Goal: Task Accomplishment & Management: Use online tool/utility

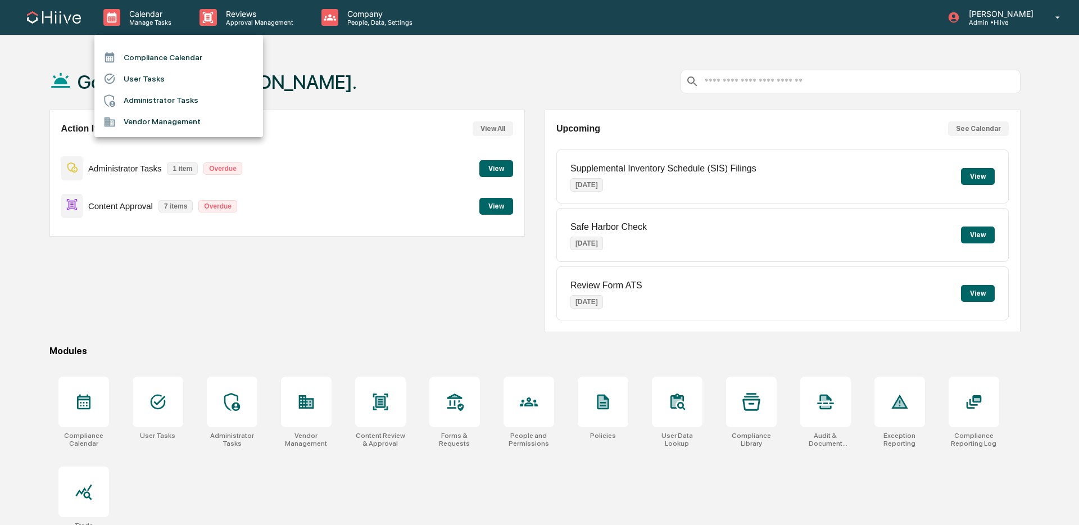
click at [219, 31] on div at bounding box center [539, 262] width 1079 height 525
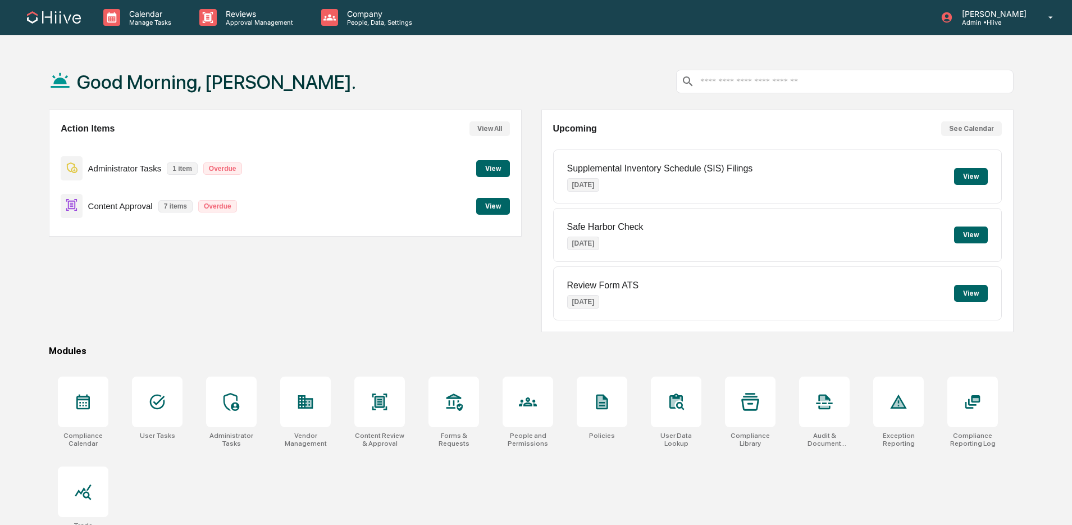
click at [221, 22] on p "Approval Management" at bounding box center [258, 23] width 82 height 8
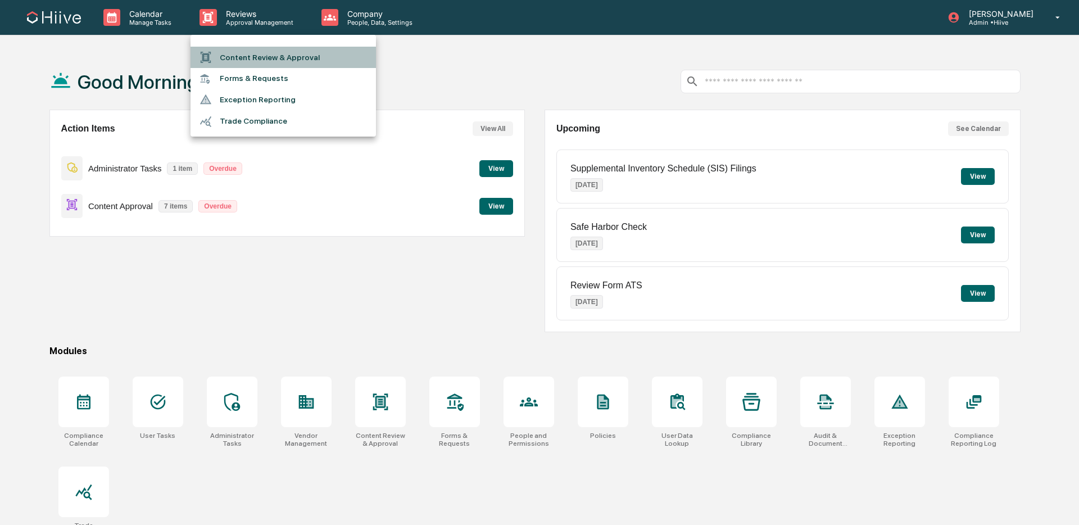
click at [231, 50] on li "Content Review & Approval" at bounding box center [282, 57] width 185 height 21
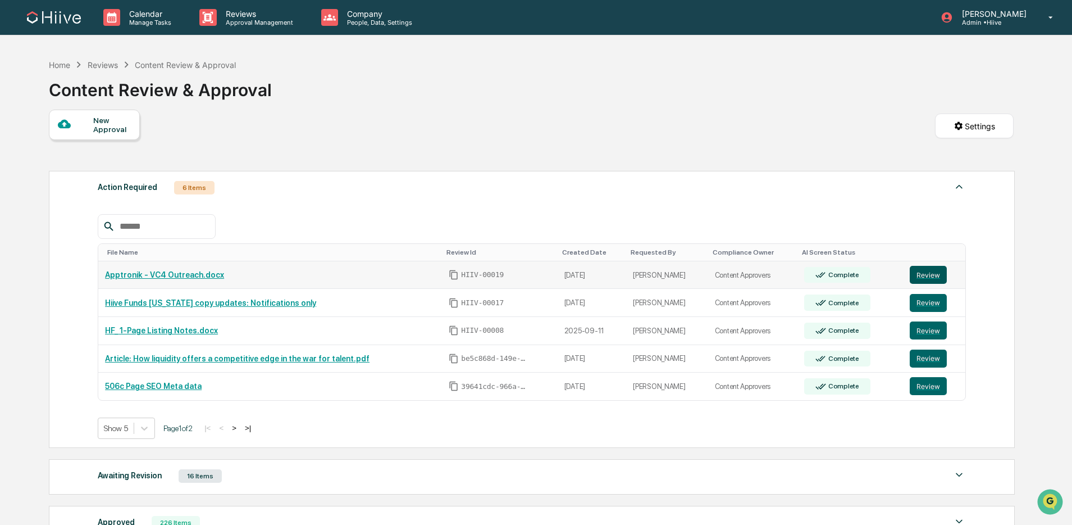
click at [934, 274] on button "Review" at bounding box center [928, 275] width 37 height 18
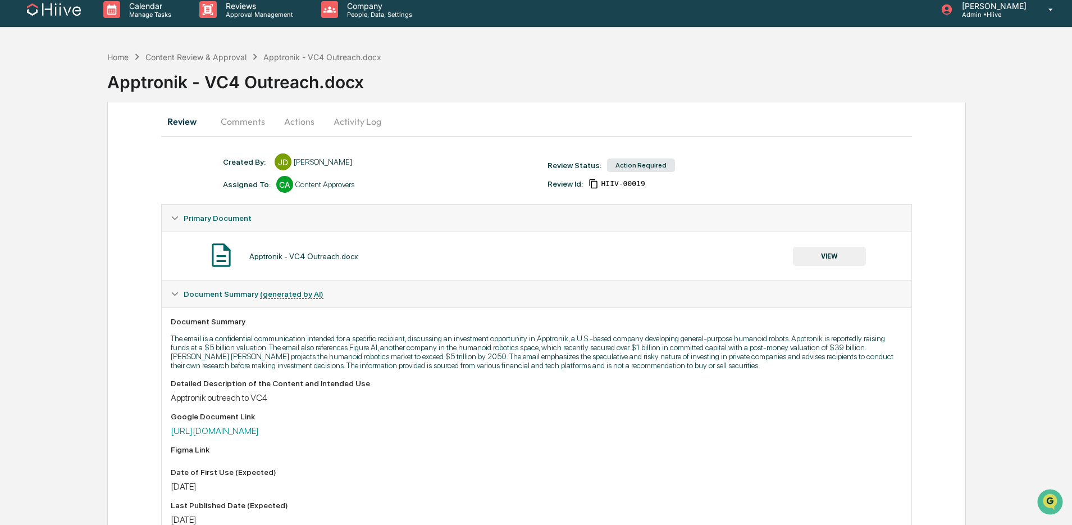
scroll to position [8, 0]
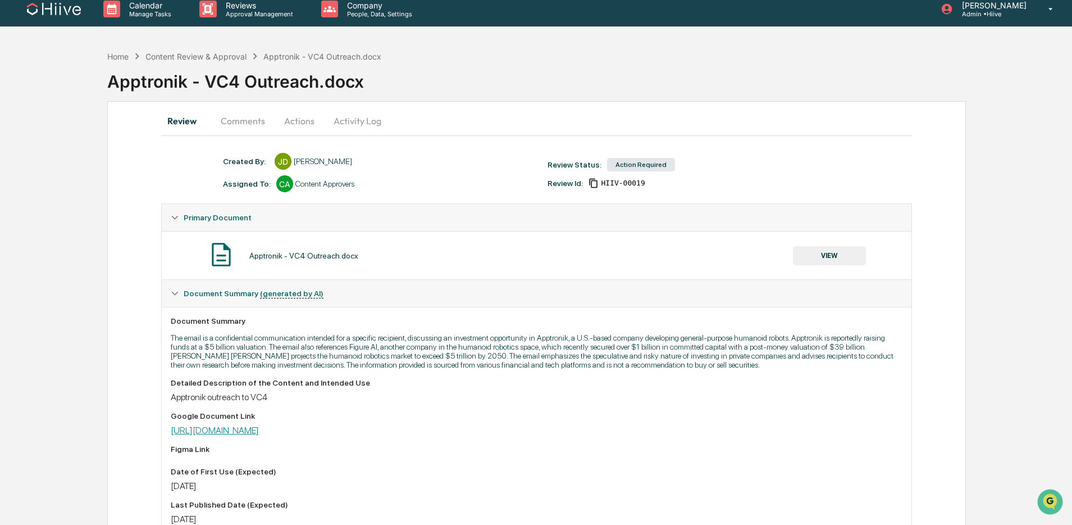
click at [259, 435] on link "https://docs.google.com/document/d/1hPuL6U-J5xeYmnxk-xLlhHh5DVHbkIj6FcpLzUpHG8M…" at bounding box center [215, 430] width 88 height 11
click at [337, 118] on button "Activity Log" at bounding box center [358, 120] width 66 height 27
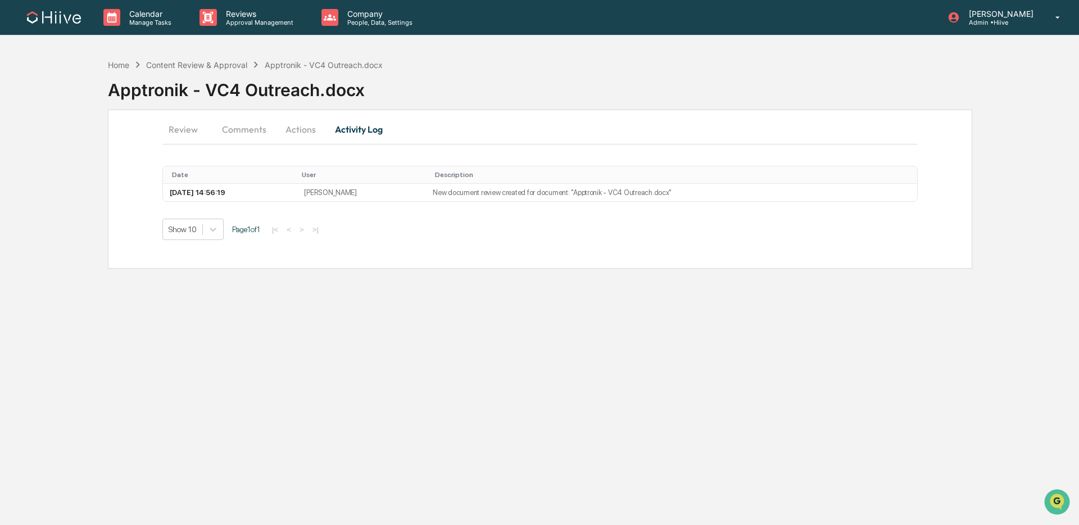
click at [295, 129] on button "Actions" at bounding box center [300, 129] width 51 height 27
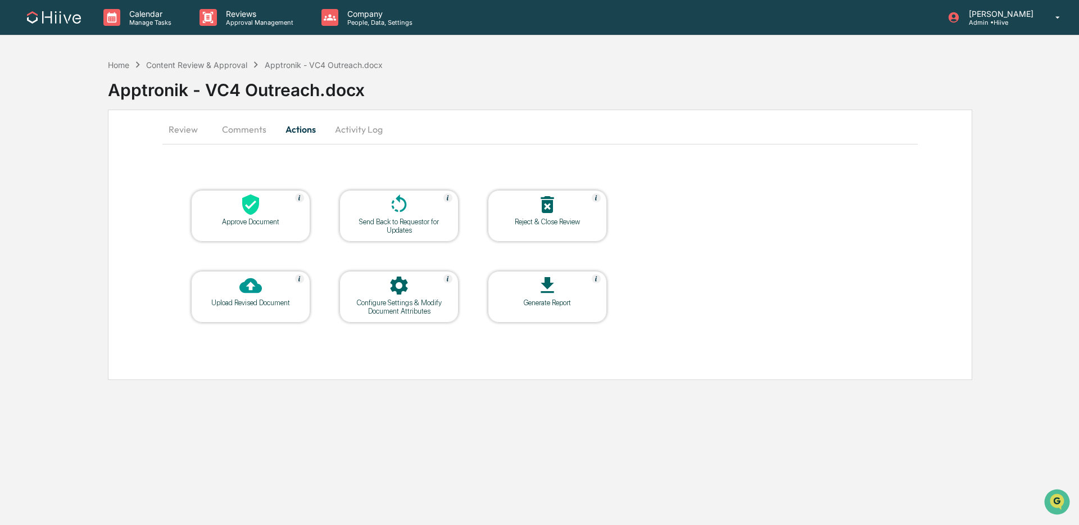
click at [269, 292] on div at bounding box center [250, 286] width 112 height 24
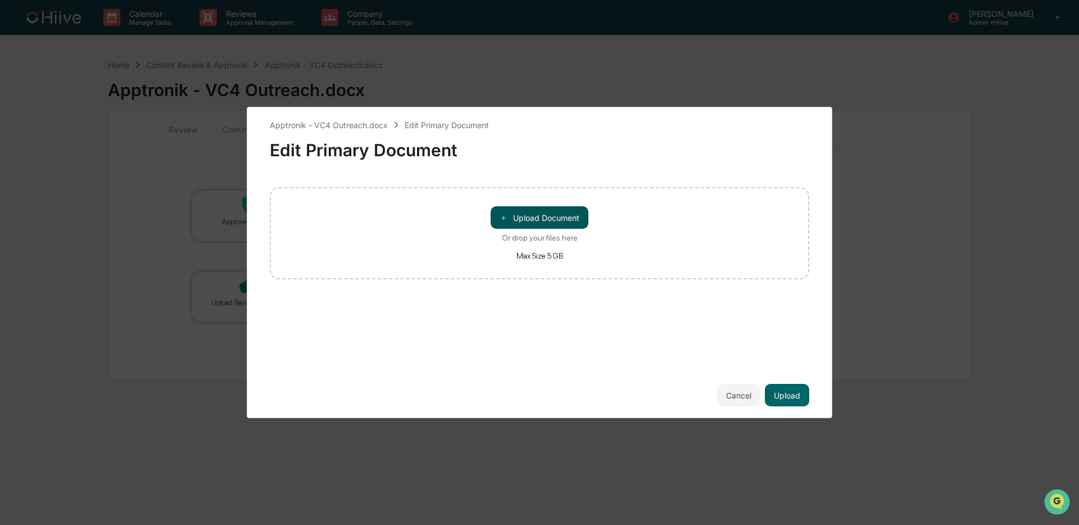
click at [538, 226] on button "＋ Upload Document" at bounding box center [539, 217] width 98 height 22
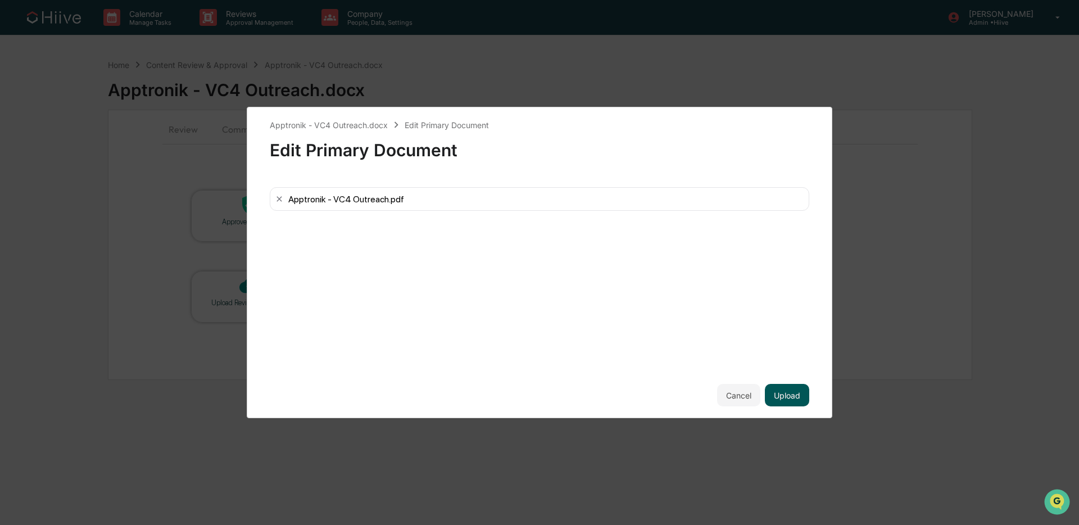
click at [802, 396] on button "Upload" at bounding box center [787, 395] width 44 height 22
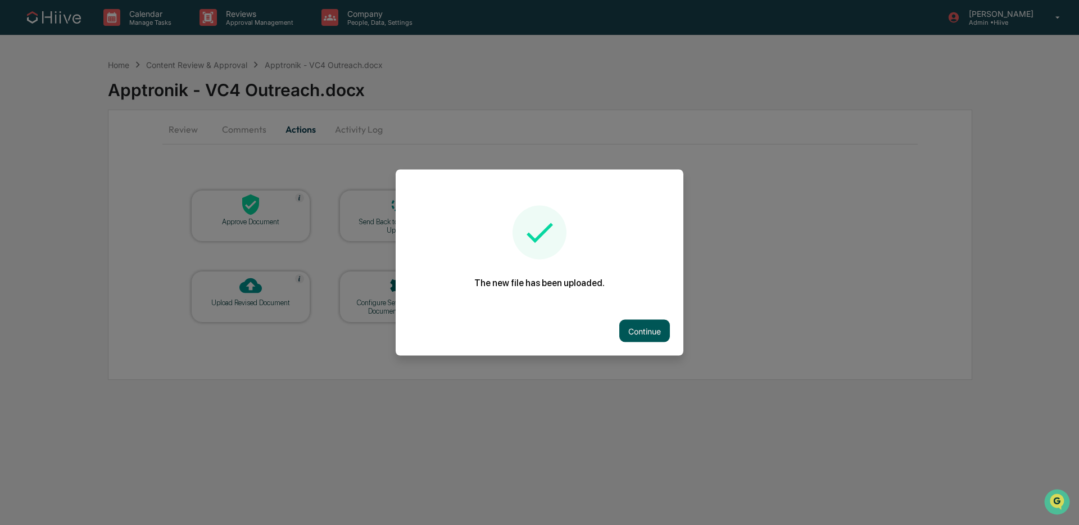
click at [630, 329] on button "Continue" at bounding box center [644, 331] width 51 height 22
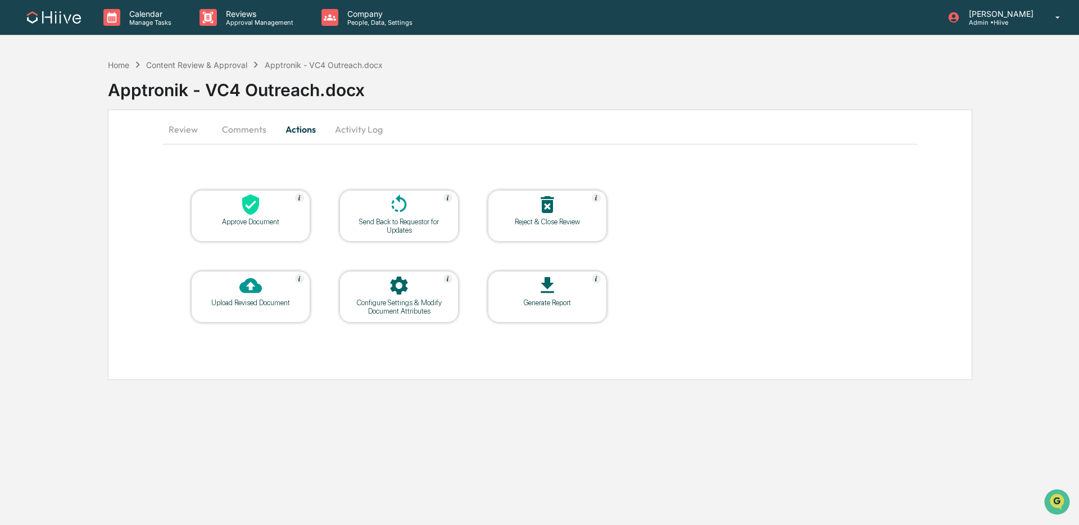
click at [247, 134] on button "Comments" at bounding box center [244, 129] width 62 height 27
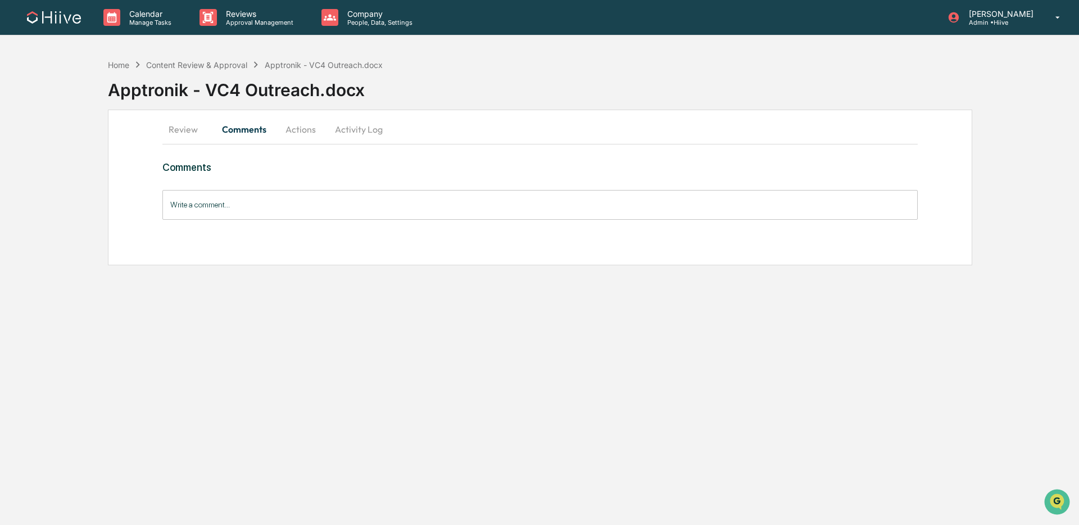
click at [252, 201] on input "Write a comment..." at bounding box center [539, 205] width 755 height 30
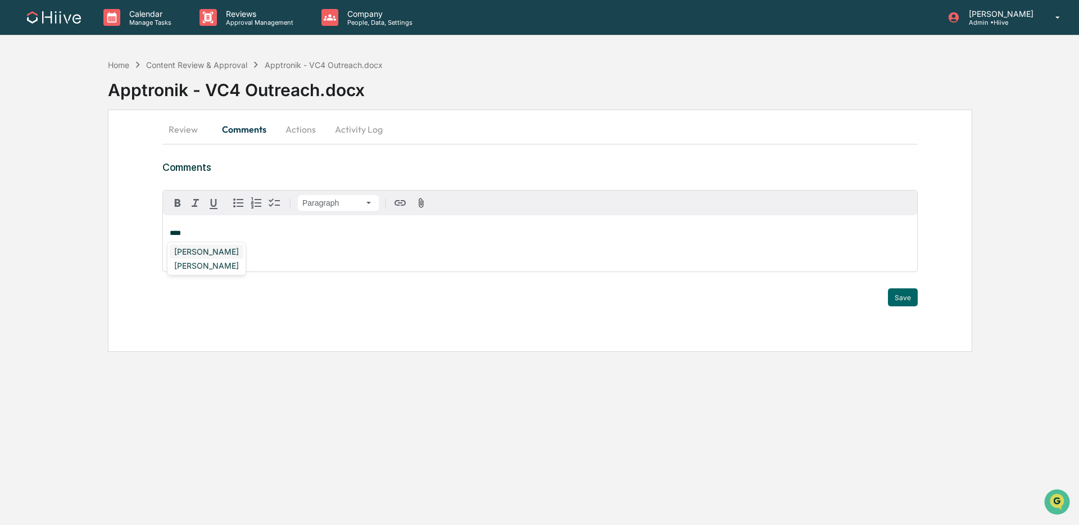
click at [223, 248] on div "Susan Woodard" at bounding box center [207, 251] width 74 height 14
click at [906, 299] on button "Save" at bounding box center [903, 297] width 30 height 18
click at [196, 128] on button "Review" at bounding box center [187, 129] width 51 height 27
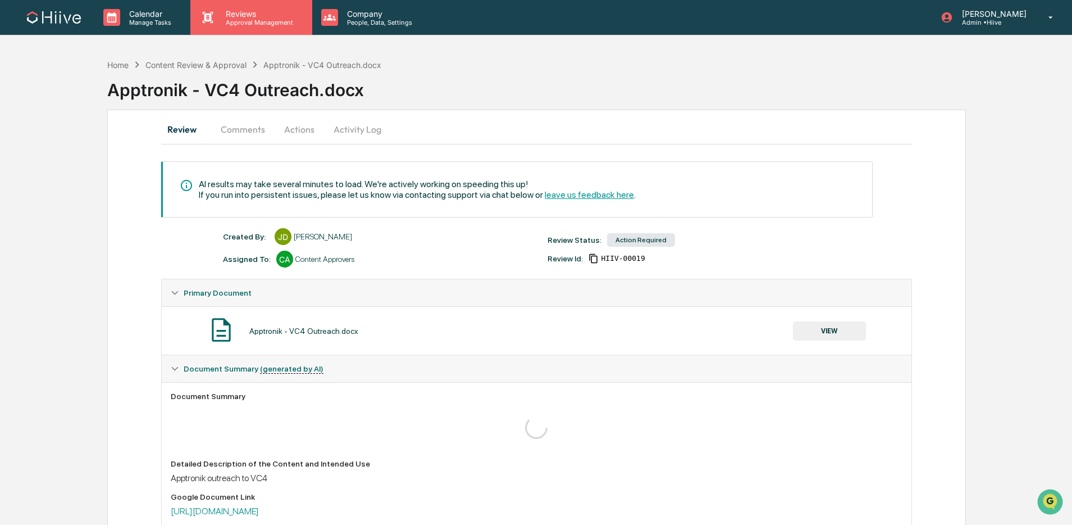
click at [245, 9] on p "Reviews" at bounding box center [258, 14] width 82 height 10
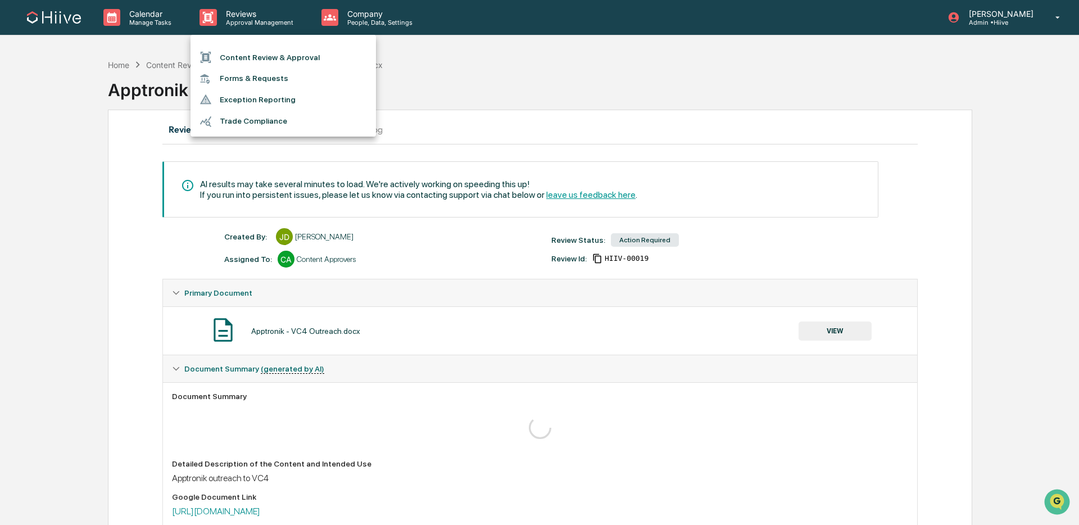
click at [240, 57] on li "Content Review & Approval" at bounding box center [282, 57] width 185 height 21
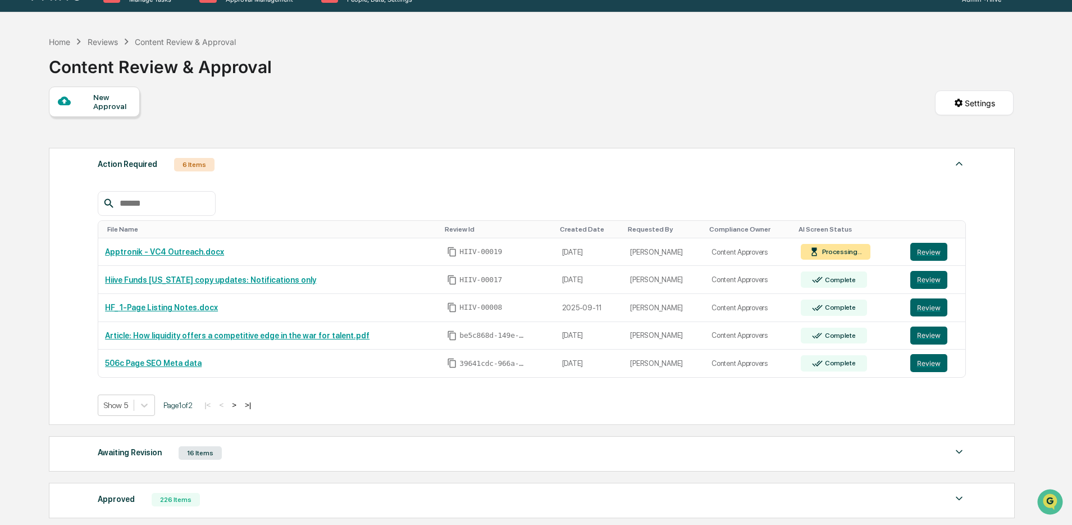
scroll to position [137, 0]
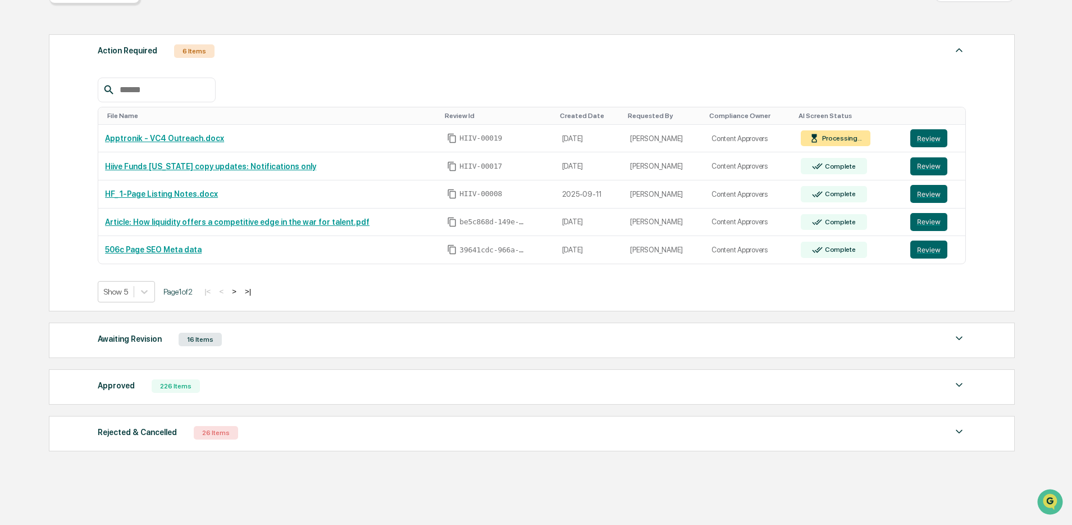
click at [240, 292] on button ">" at bounding box center [234, 292] width 11 height 10
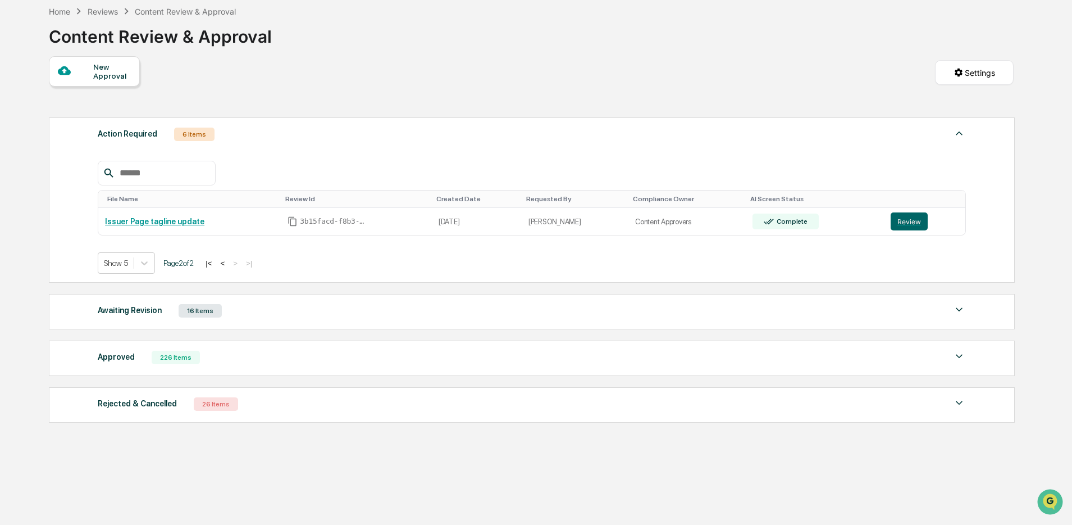
scroll to position [54, 0]
click at [228, 259] on button "<" at bounding box center [222, 263] width 11 height 10
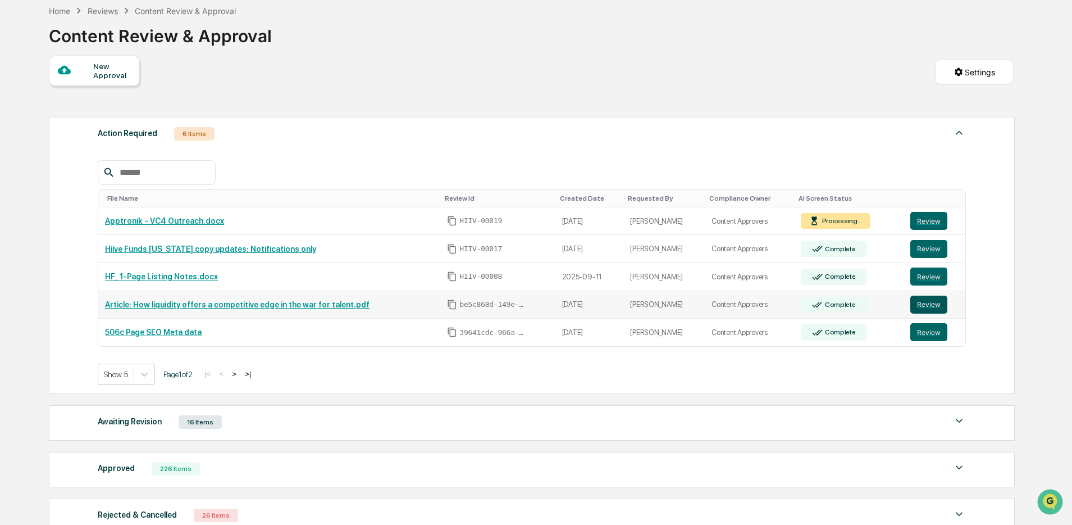
click at [929, 302] on button "Review" at bounding box center [929, 305] width 37 height 18
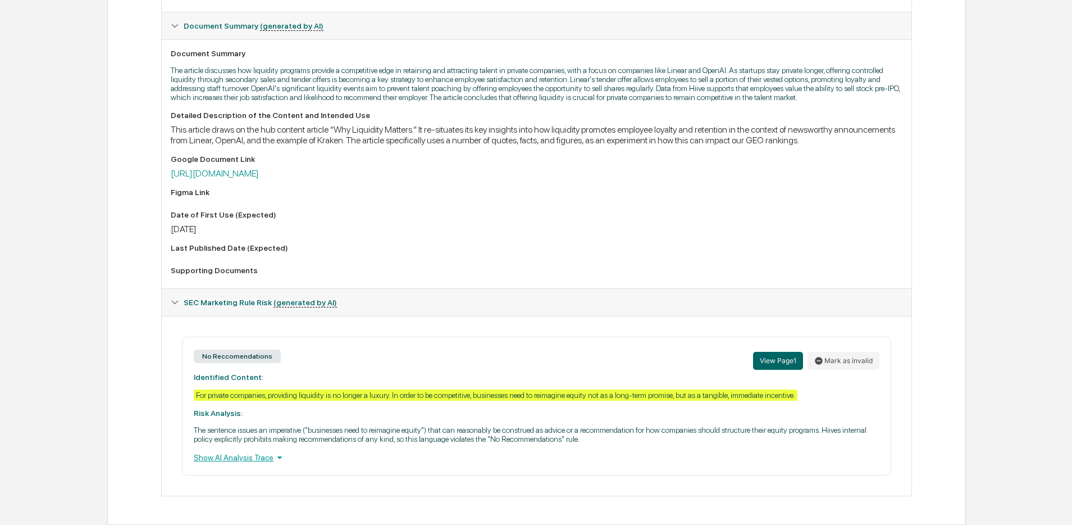
scroll to position [310, 0]
click at [259, 168] on link "[URL][DOMAIN_NAME]" at bounding box center [215, 173] width 88 height 11
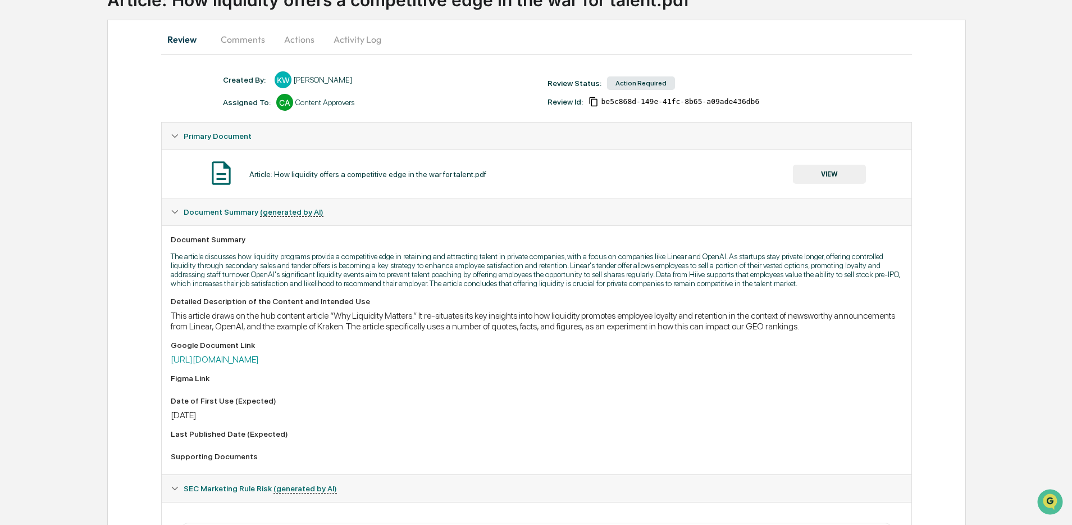
scroll to position [0, 0]
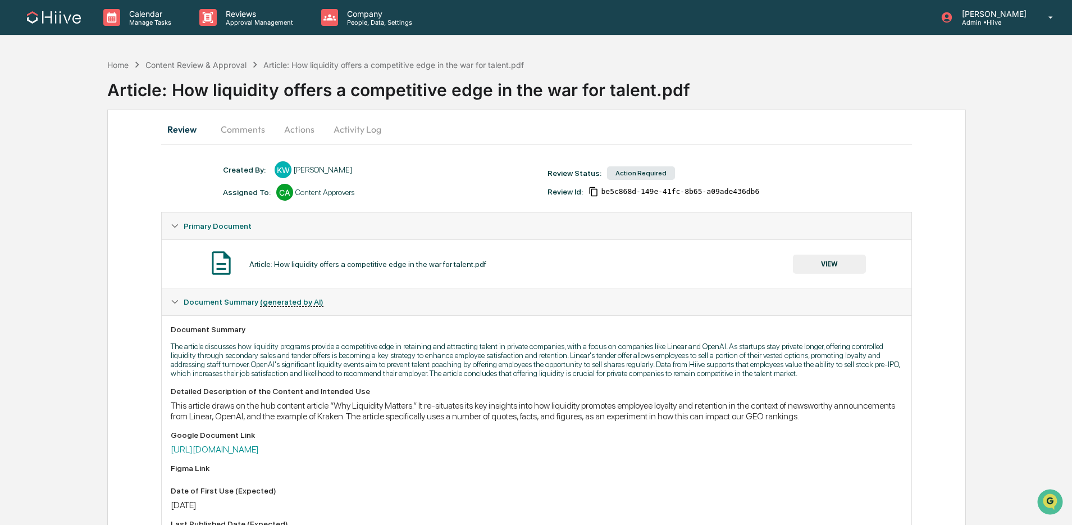
click at [372, 136] on button "Activity Log" at bounding box center [358, 129] width 66 height 27
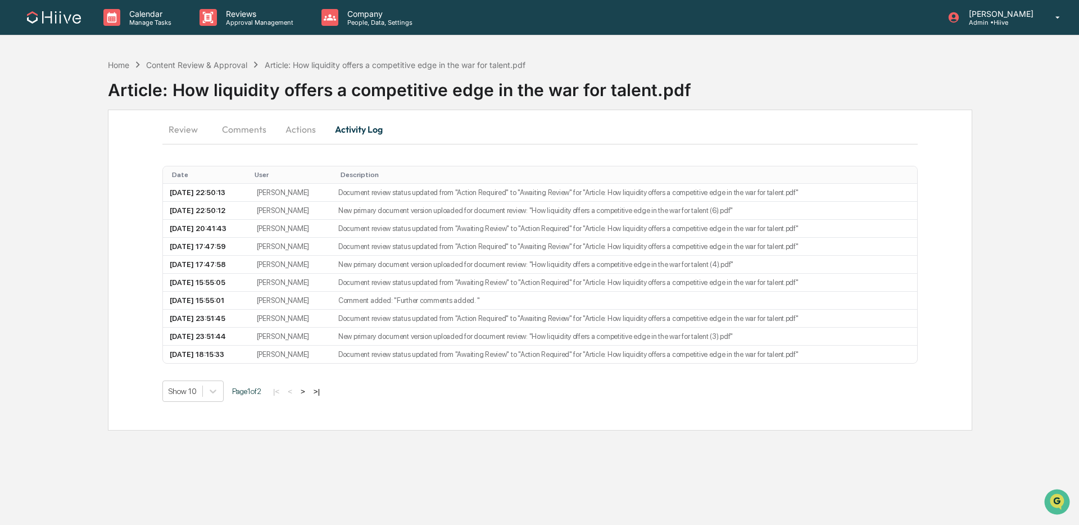
click at [298, 122] on button "Actions" at bounding box center [300, 129] width 51 height 27
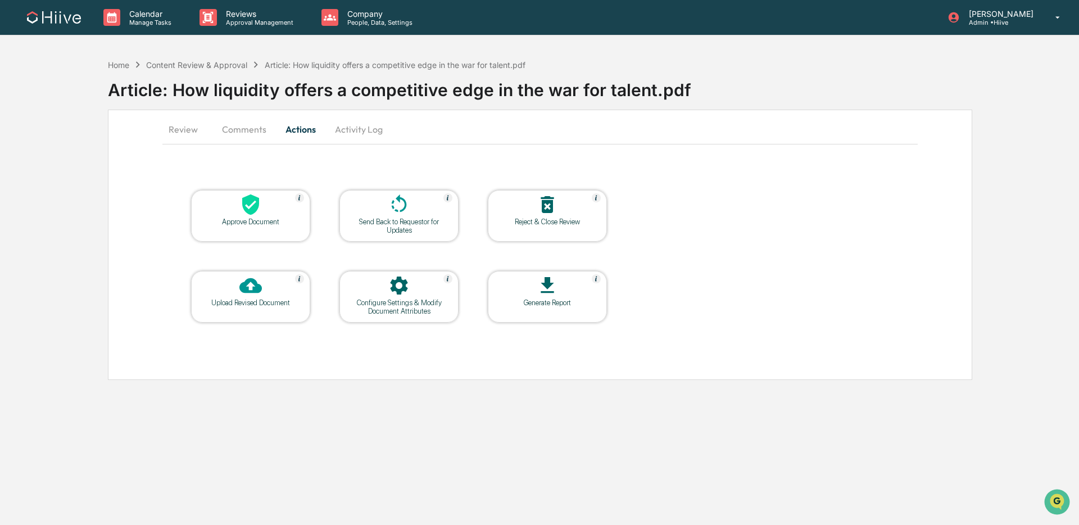
click at [394, 208] on icon at bounding box center [399, 204] width 22 height 22
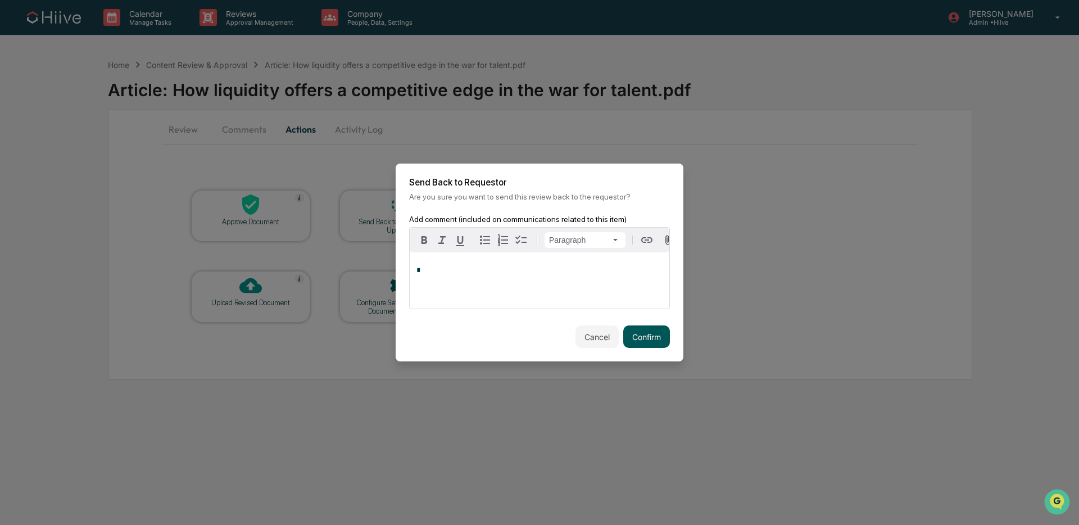
click at [635, 337] on button "Confirm" at bounding box center [646, 336] width 47 height 22
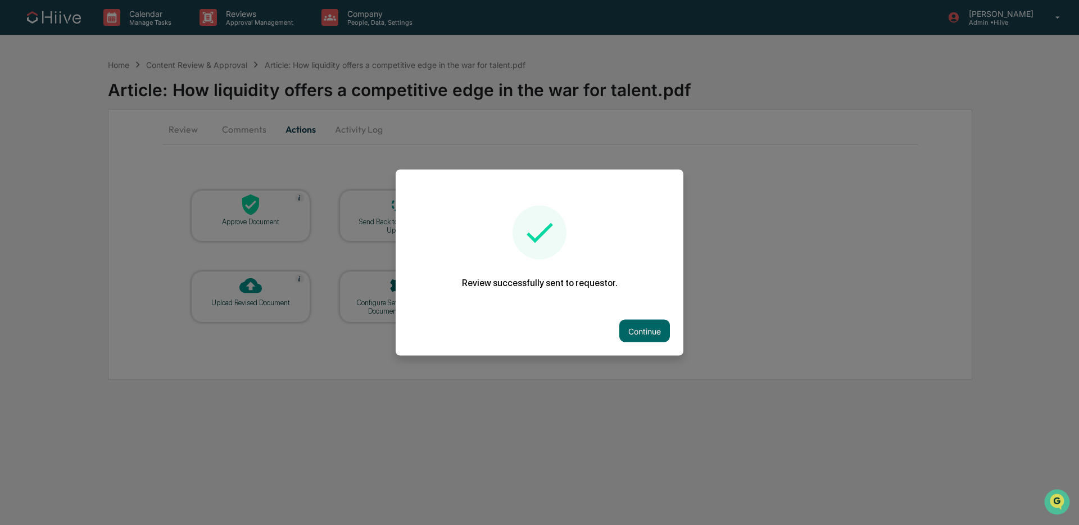
click at [633, 346] on div "Continue" at bounding box center [540, 330] width 288 height 49
click at [635, 337] on button "Continue" at bounding box center [644, 331] width 51 height 22
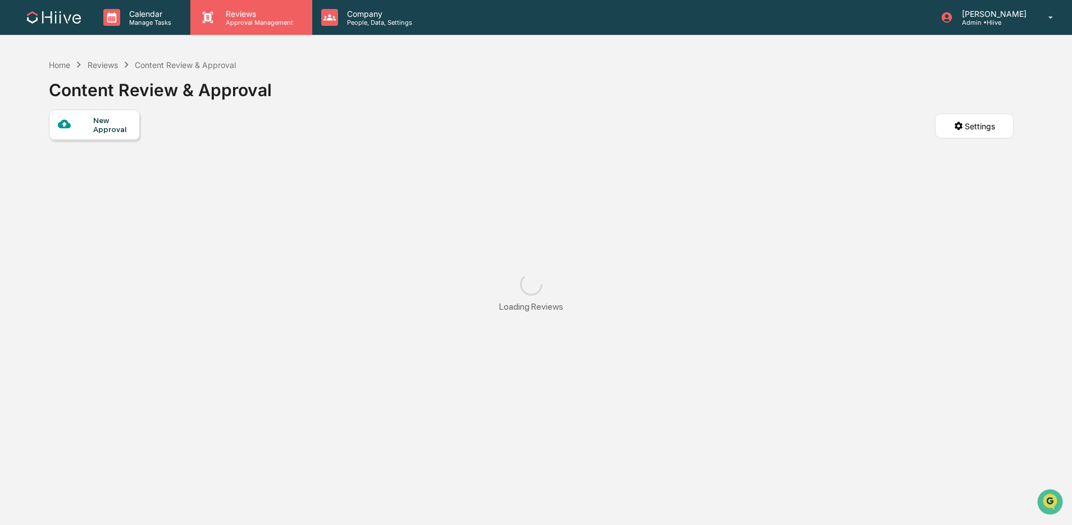
click at [259, 28] on div "Reviews Approval Management" at bounding box center [250, 17] width 121 height 35
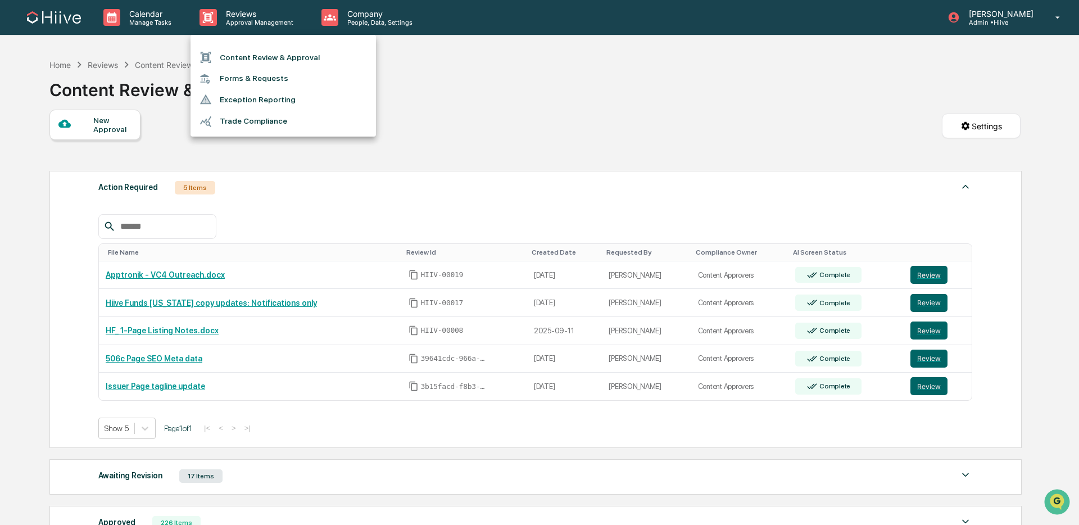
click at [273, 53] on li "Content Review & Approval" at bounding box center [282, 57] width 185 height 21
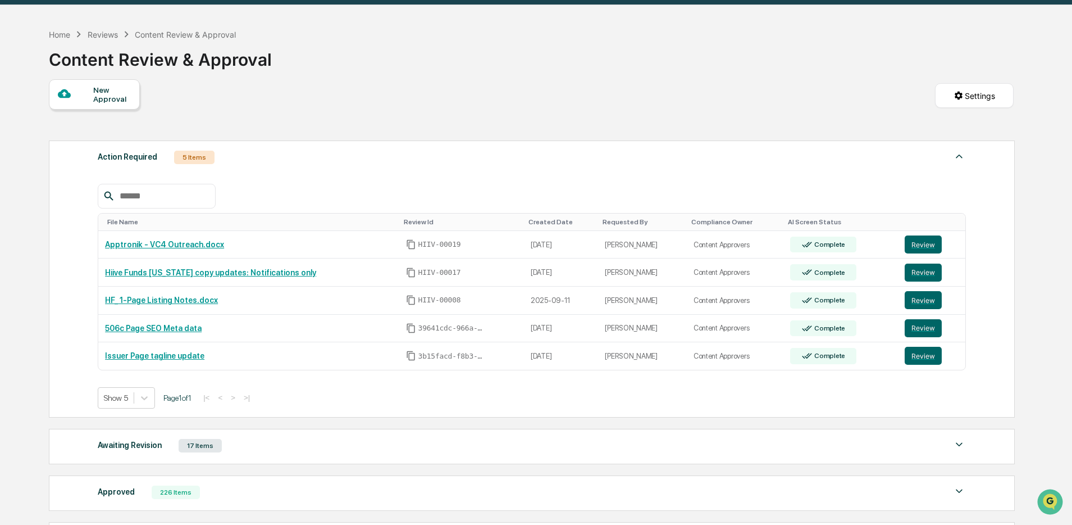
scroll to position [165, 0]
